Goal: Information Seeking & Learning: Learn about a topic

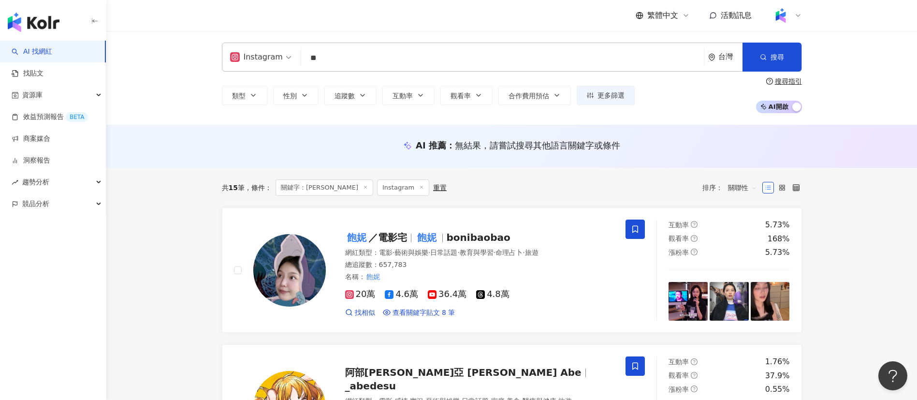
click at [777, 14] on img at bounding box center [781, 15] width 18 height 18
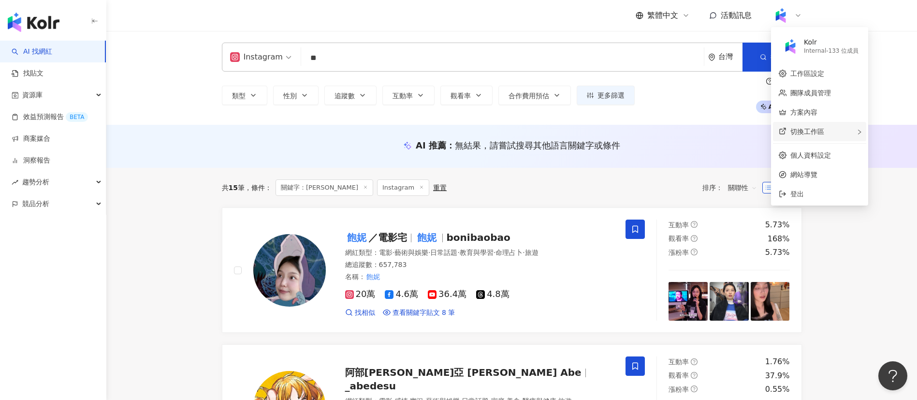
click at [818, 130] on span "切換工作區" at bounding box center [808, 132] width 34 height 8
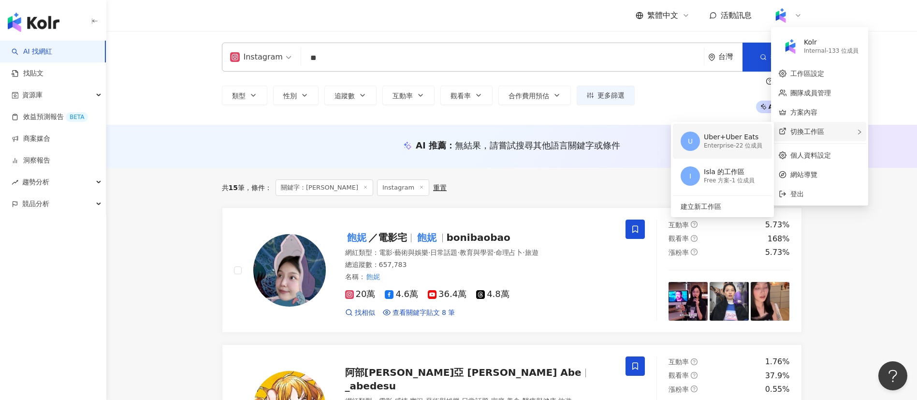
click at [740, 144] on div "Enterprise - 22 位成員" at bounding box center [733, 146] width 59 height 8
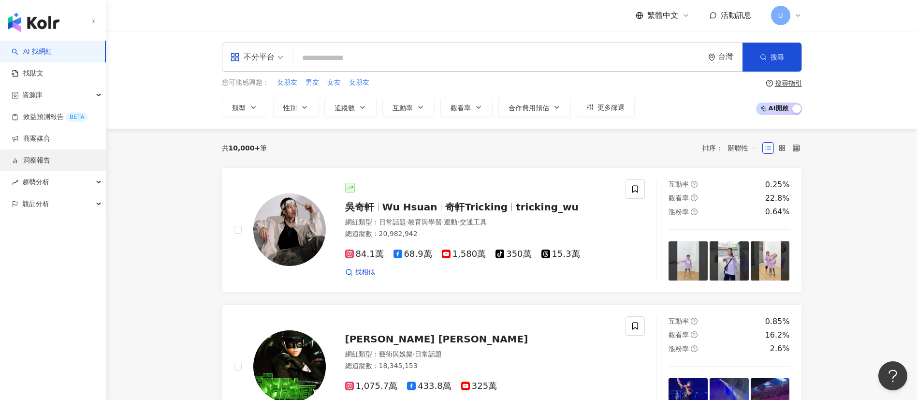
click at [50, 158] on link "洞察報告" at bounding box center [31, 161] width 39 height 10
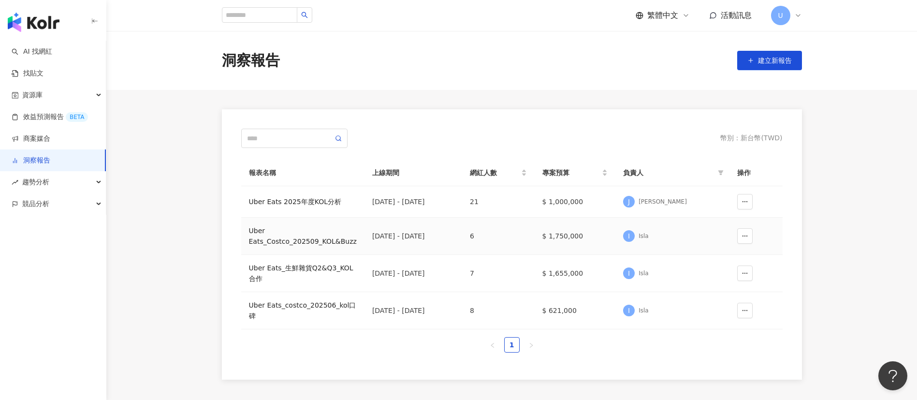
click at [288, 244] on div "Uber Eats_Costco_202509_KOL&Buzz" at bounding box center [303, 235] width 108 height 21
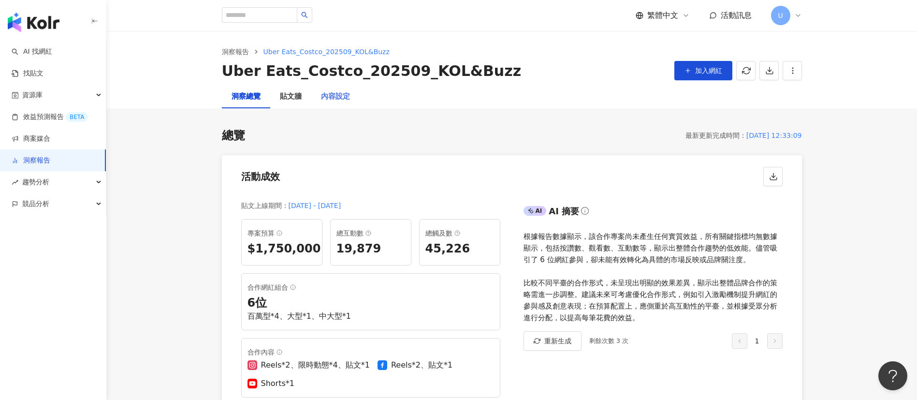
click at [333, 104] on div "內容設定" at bounding box center [335, 96] width 48 height 23
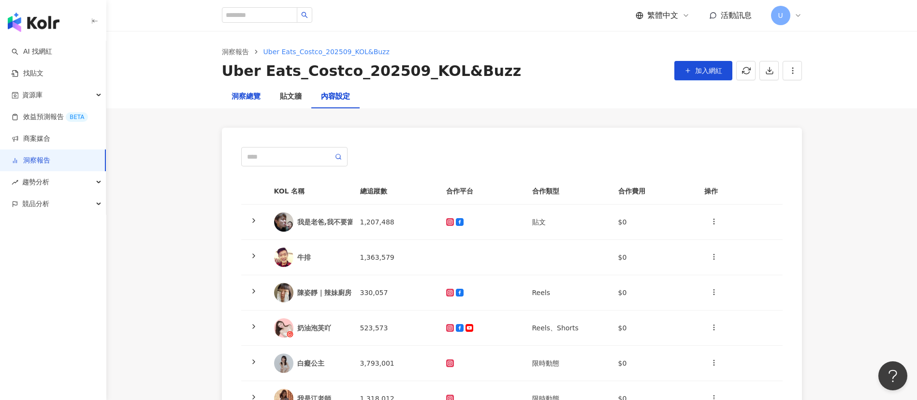
click at [253, 101] on div "洞察總覽" at bounding box center [246, 97] width 29 height 12
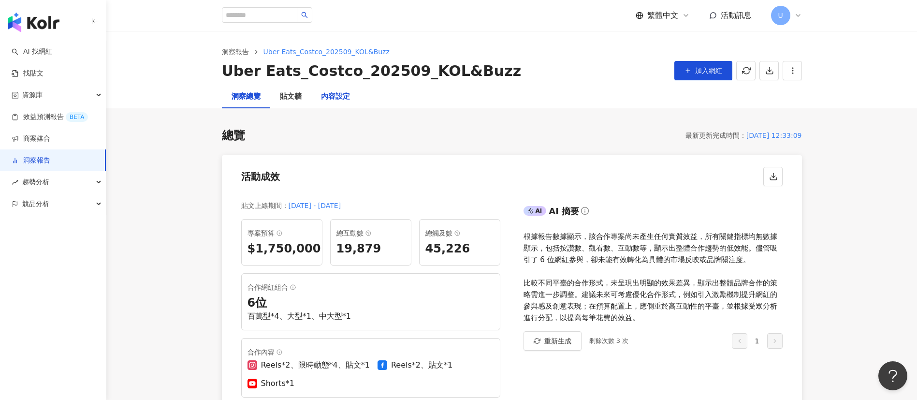
click at [338, 99] on div "內容設定" at bounding box center [335, 97] width 29 height 12
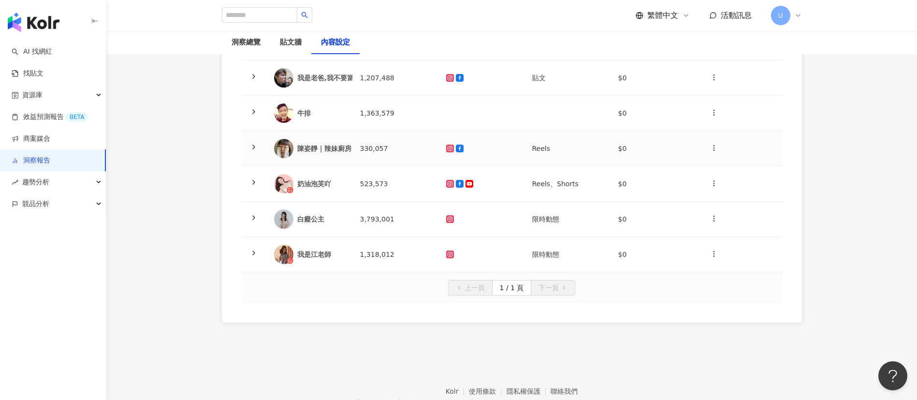
scroll to position [145, 0]
click at [254, 181] on polyline at bounding box center [254, 181] width 2 height 4
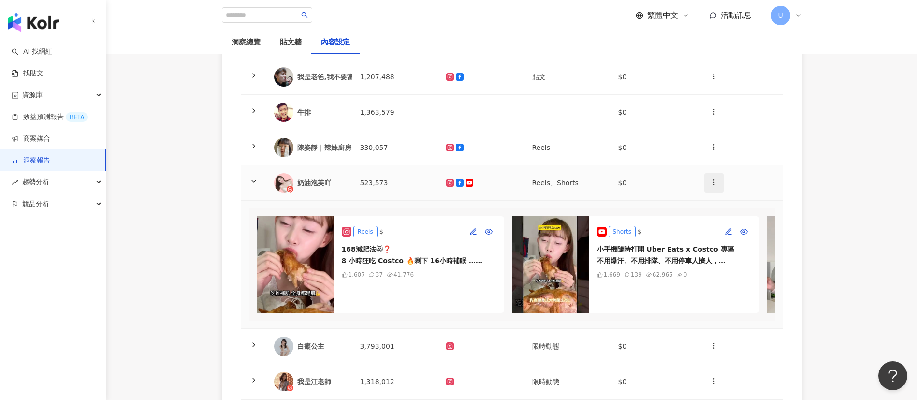
click at [713, 187] on span "button" at bounding box center [714, 182] width 8 height 10
click at [762, 177] on td at bounding box center [740, 182] width 86 height 35
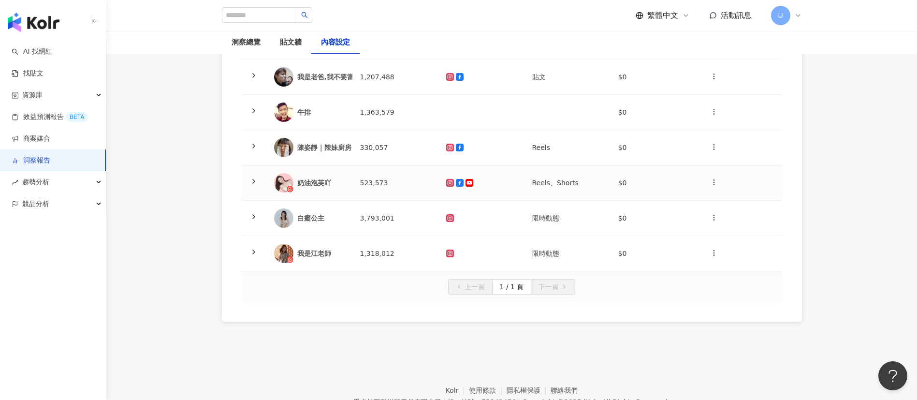
click at [309, 178] on div "奶油泡芙吖" at bounding box center [320, 183] width 47 height 10
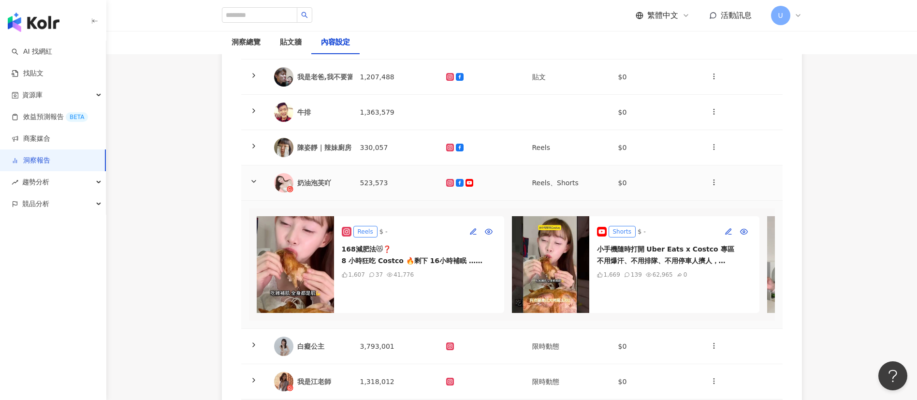
click at [306, 180] on div "奶油泡芙吖" at bounding box center [320, 183] width 47 height 10
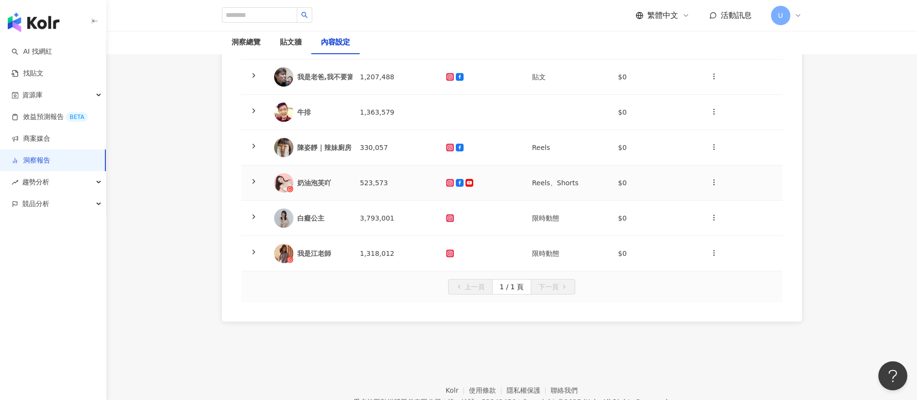
click at [314, 181] on div "奶油泡芙吖" at bounding box center [320, 183] width 47 height 10
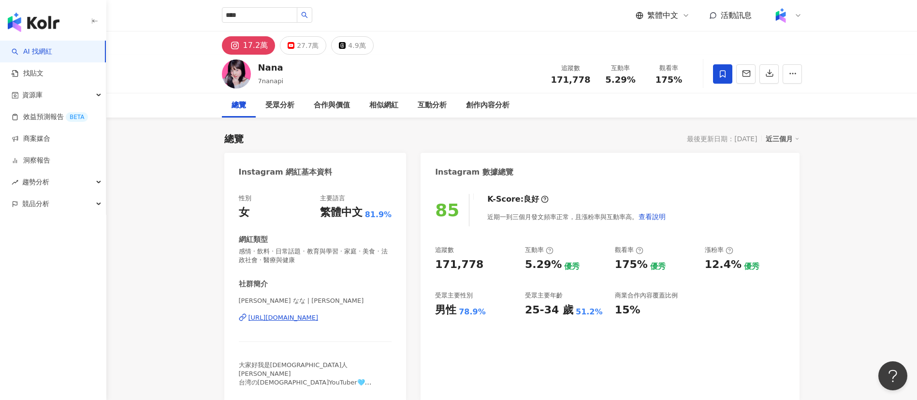
type input "****"
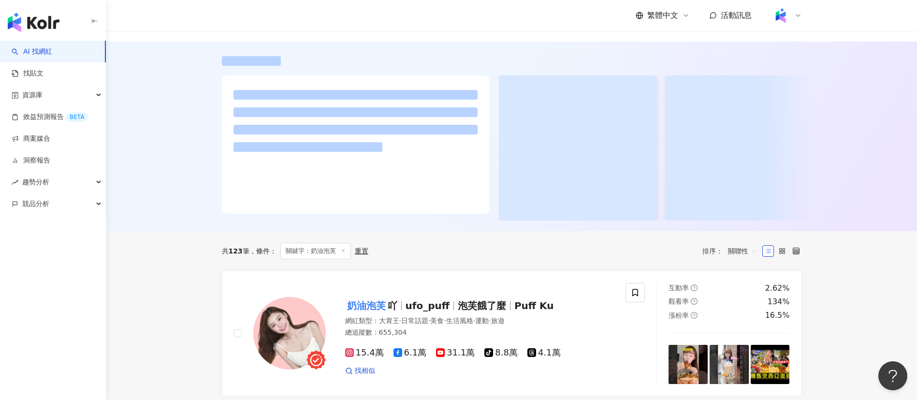
scroll to position [145, 0]
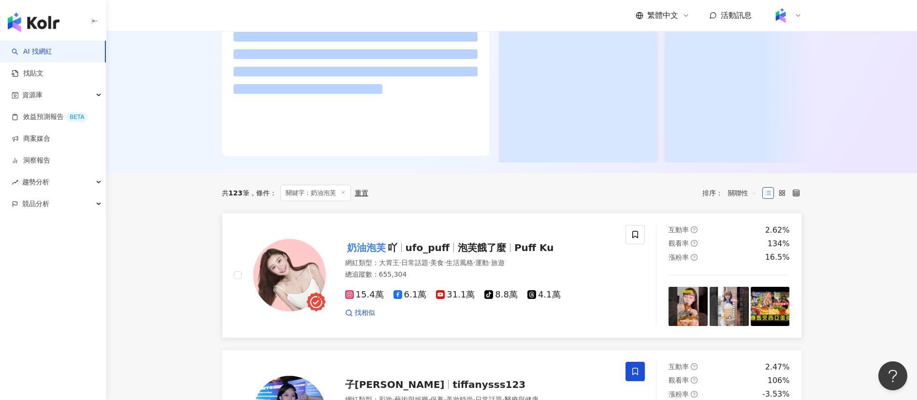
click at [490, 250] on div "奶油泡芙 吖 ufo_puff 泡芙餓了麼 Puff Ku 網紅類型 ： 大胃王 · 日常話題 · 美食 · 生活風格 · 運動 · 旅遊 總追蹤數 ： 65…" at bounding box center [470, 275] width 289 height 85
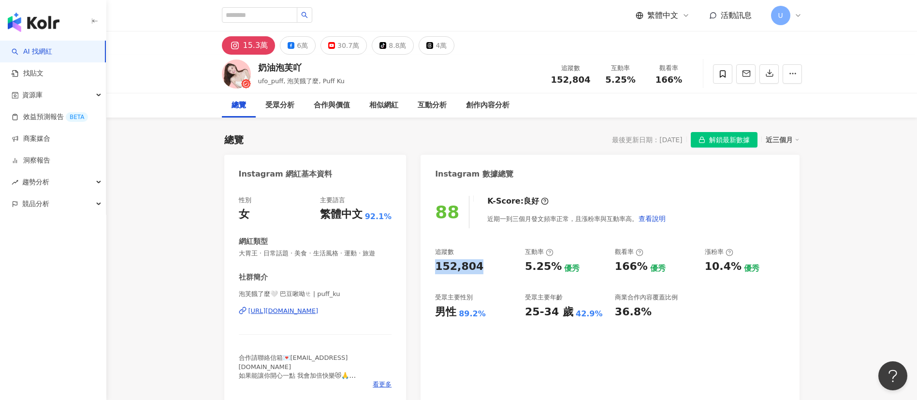
drag, startPoint x: 437, startPoint y: 266, endPoint x: 487, endPoint y: 267, distance: 49.8
click at [487, 267] on div "152,804" at bounding box center [475, 266] width 80 height 15
copy div "152,804"
click at [327, 40] on button "30.7萬" at bounding box center [344, 45] width 46 height 18
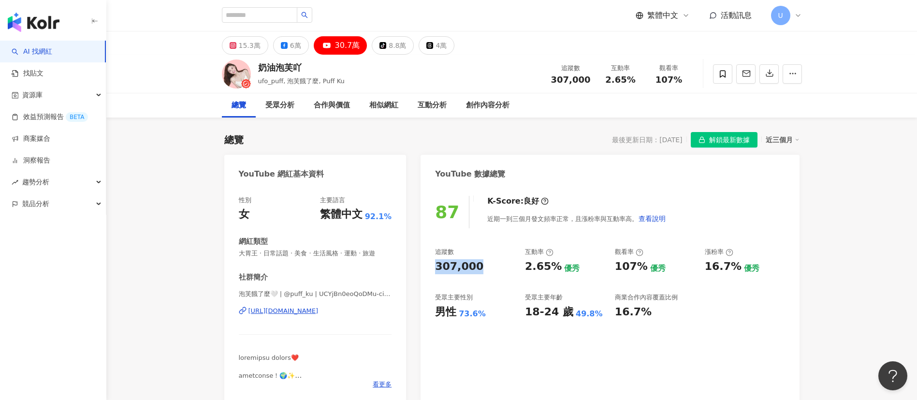
drag, startPoint x: 436, startPoint y: 268, endPoint x: 480, endPoint y: 268, distance: 44.5
click at [480, 268] on div "307,000" at bounding box center [475, 266] width 80 height 15
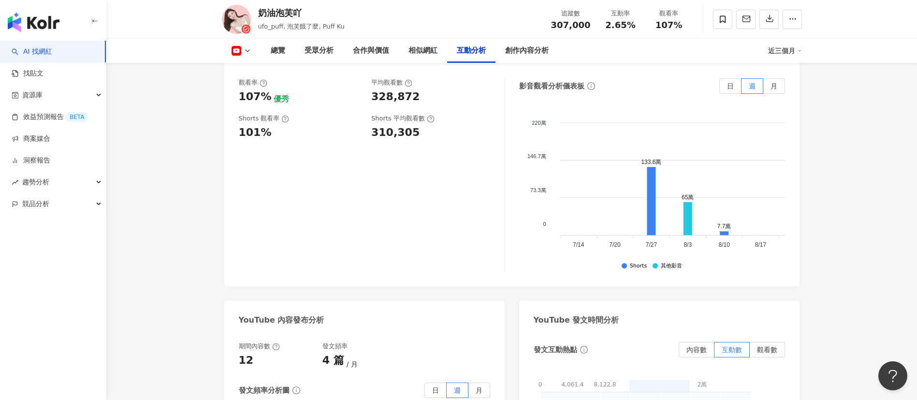
scroll to position [1572, 0]
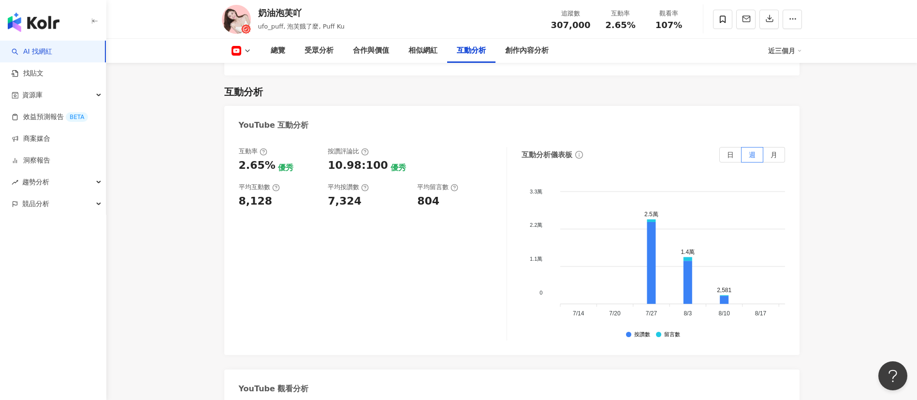
click at [247, 53] on icon at bounding box center [248, 51] width 8 height 8
click at [266, 68] on button "Instagram" at bounding box center [257, 69] width 58 height 14
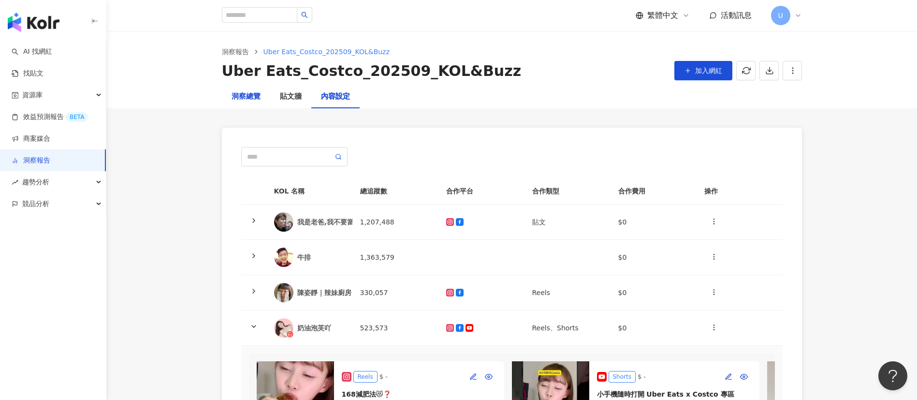
click at [253, 99] on div "洞察總覽" at bounding box center [246, 97] width 29 height 12
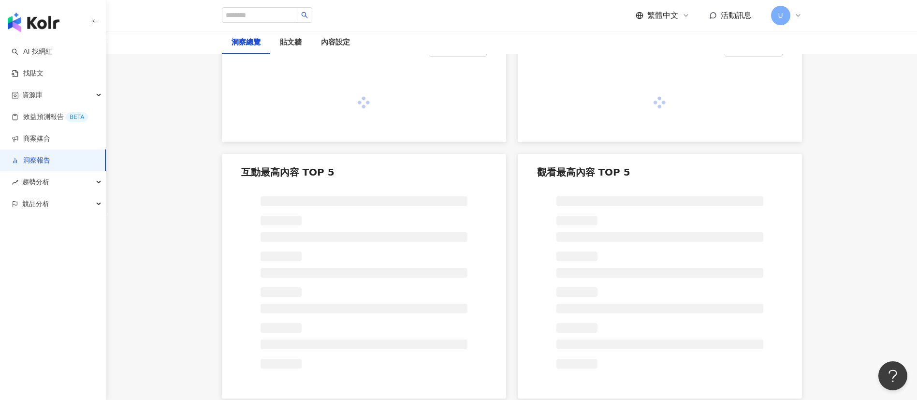
scroll to position [725, 0]
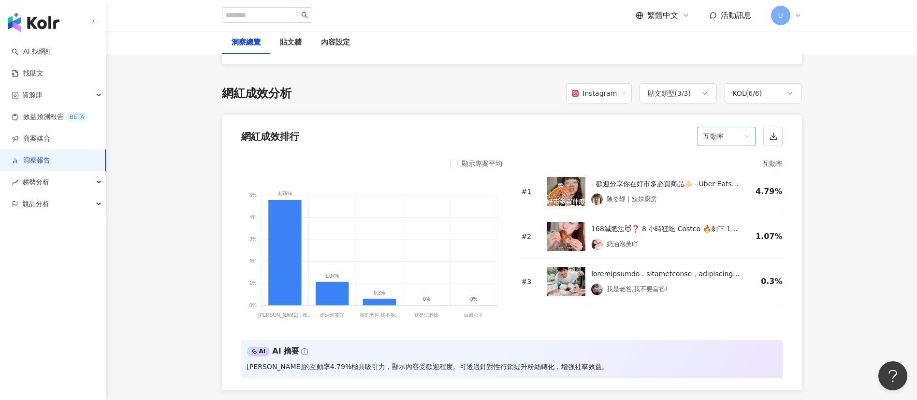
click at [744, 132] on span "互動率" at bounding box center [727, 136] width 46 height 18
click at [729, 240] on div "觀看率" at bounding box center [727, 240] width 43 height 11
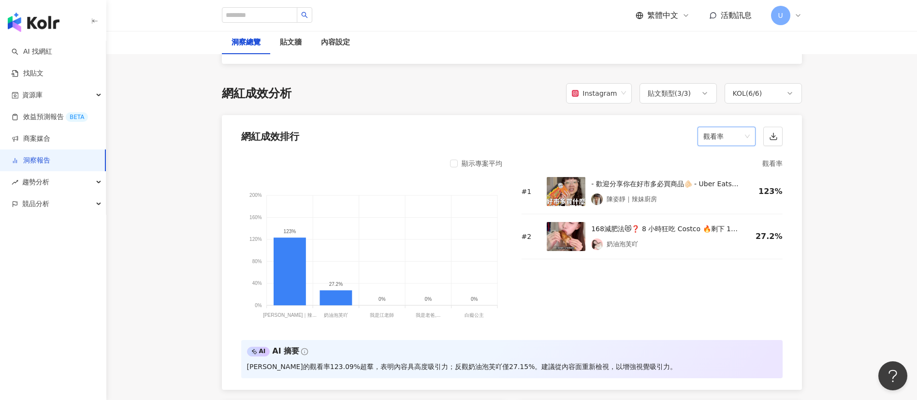
click at [611, 95] on div "Instagram" at bounding box center [594, 93] width 45 height 18
click at [613, 146] on div "YouTube" at bounding box center [602, 148] width 50 height 11
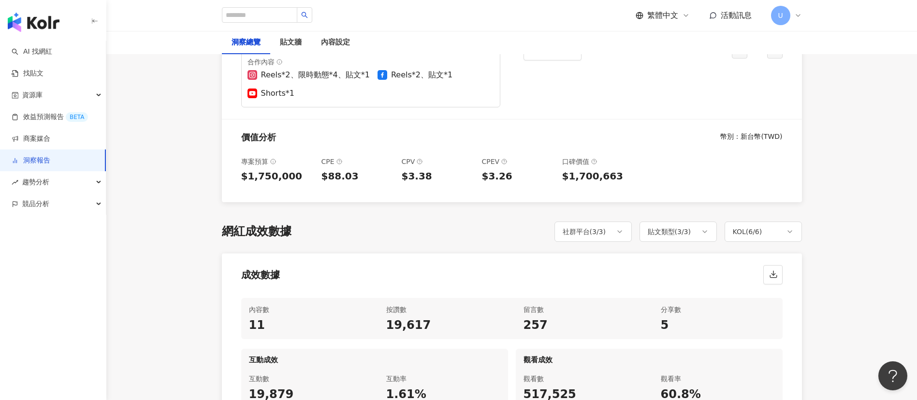
scroll to position [0, 0]
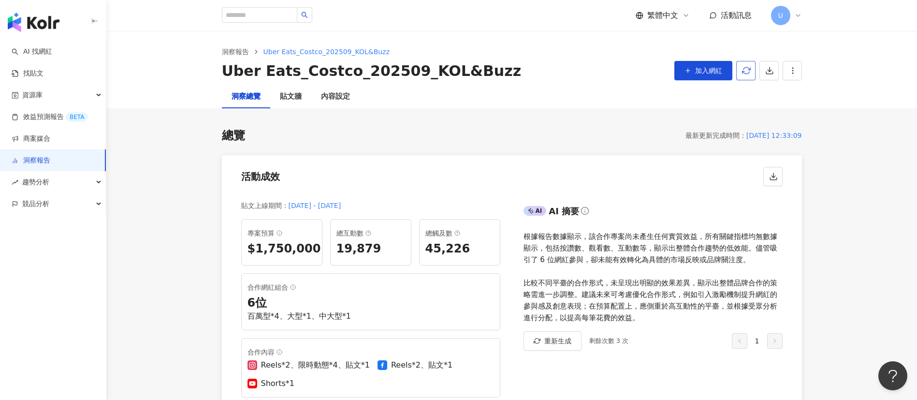
click at [746, 61] on button "button" at bounding box center [746, 70] width 19 height 19
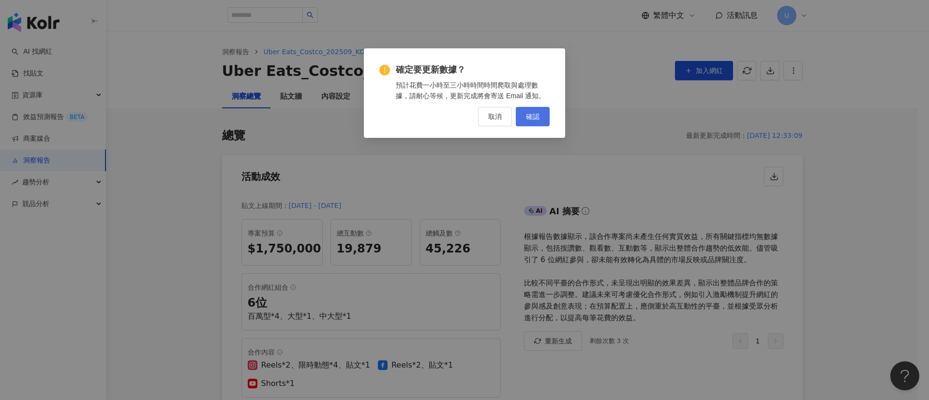
click at [534, 121] on button "確認" at bounding box center [533, 116] width 34 height 19
